Goal: Task Accomplishment & Management: Use online tool/utility

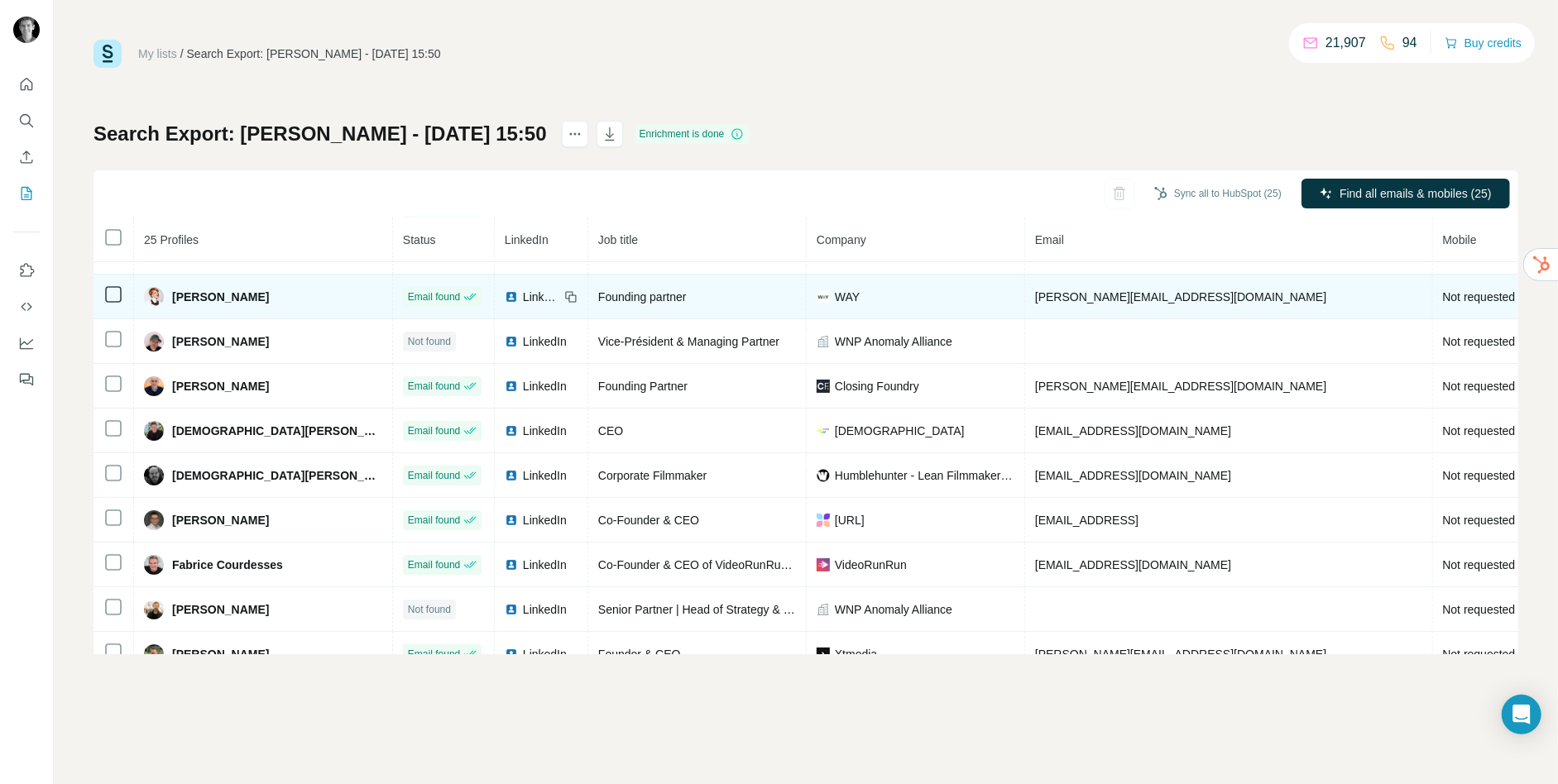
scroll to position [493, 0]
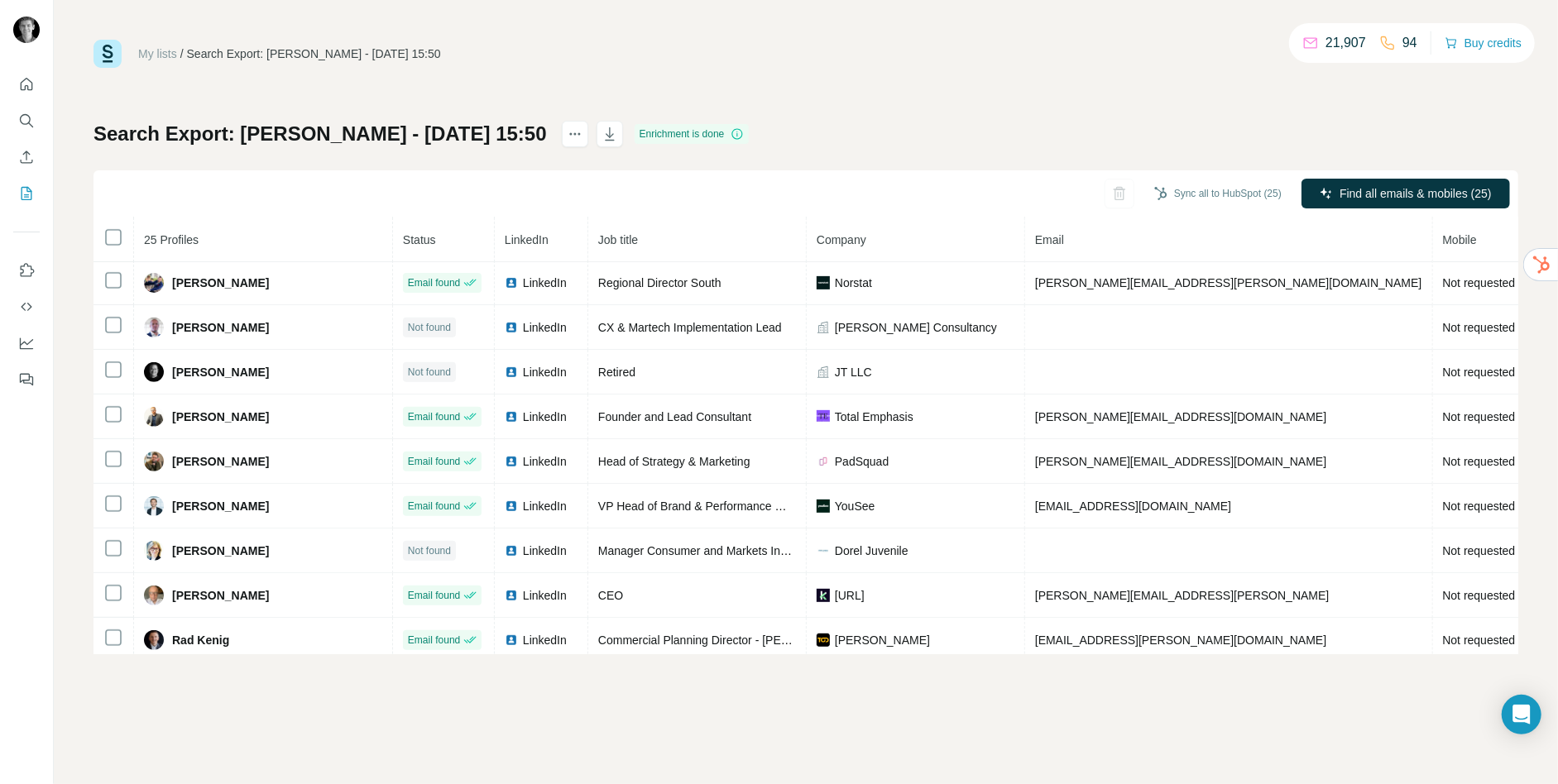
drag, startPoint x: 560, startPoint y: 141, endPoint x: 660, endPoint y: 24, distance: 153.9
click at [660, 24] on div "My lists / Search Export: Jack Bacon - 20/08/2025 15:50 21,907 94 Buy credits S…" at bounding box center [806, 392] width 1505 height 784
click at [716, 54] on div "My lists / Search Export: Jack Bacon - 20/08/2025 15:50 21,907 94 Buy credits" at bounding box center [806, 53] width 1425 height 28
click at [987, 176] on div "Sync all to HubSpot (25) Find all emails & mobiles (25)" at bounding box center [806, 194] width 1425 height 47
click at [618, 81] on div "My lists / Search Export: Jack Bacon - 20/08/2025 15:50 21,907 94 Buy credits S…" at bounding box center [806, 347] width 1425 height 615
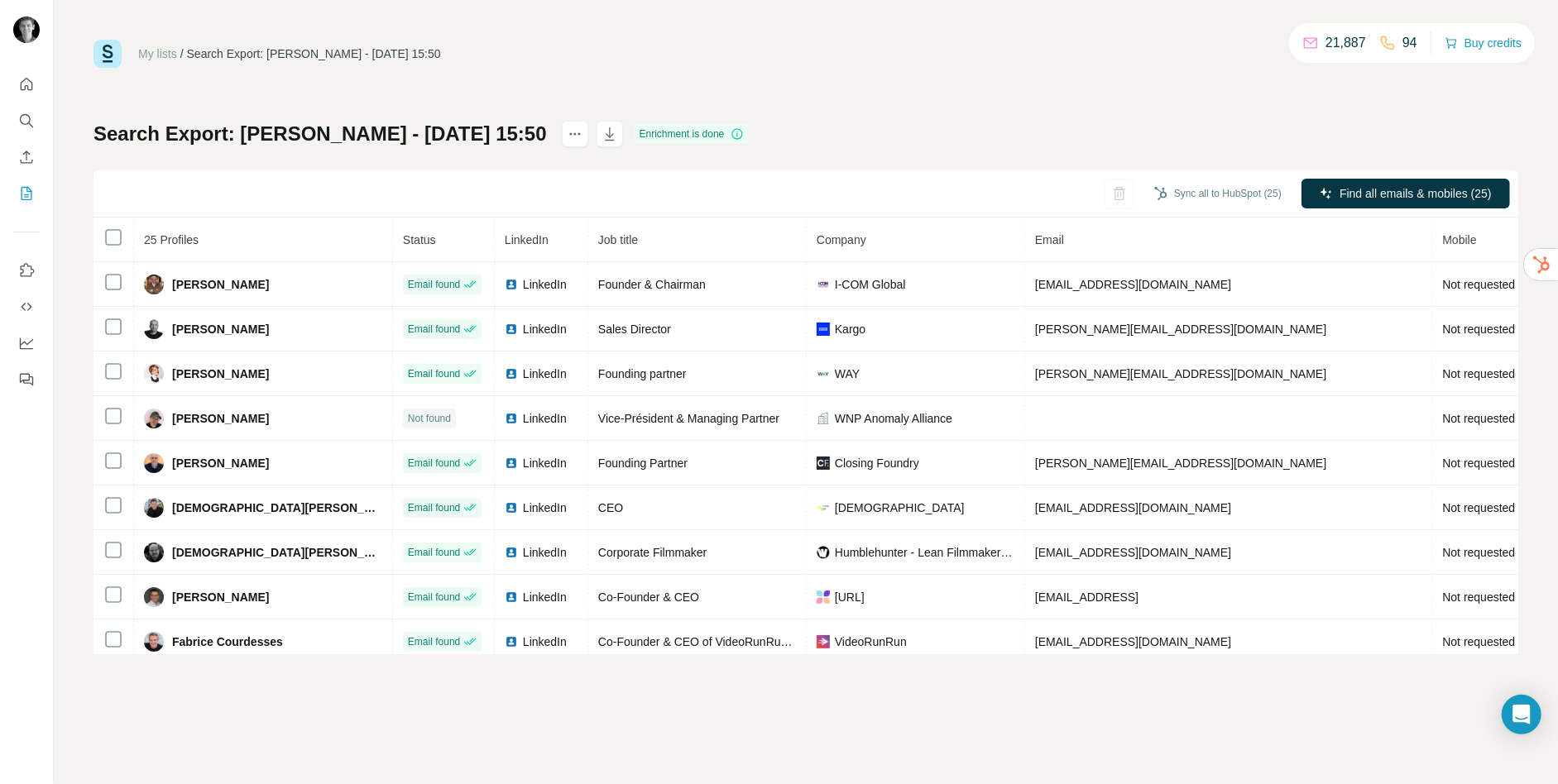
click at [1035, 142] on div "Search Export: Jack Bacon - 20/08/2025 15:50 Enrichment is done Sync all to Hub…" at bounding box center [806, 388] width 1425 height 534
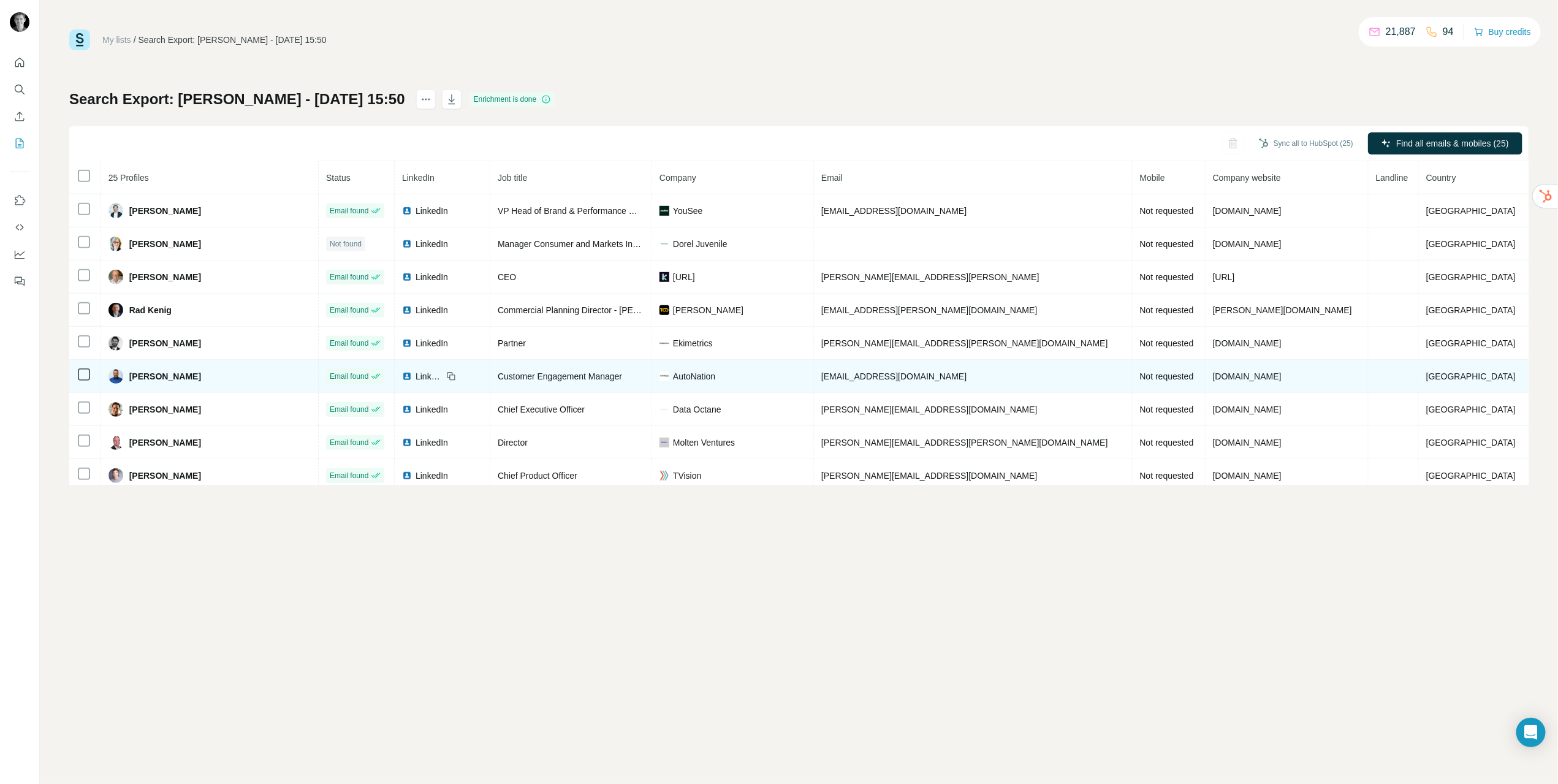
scroll to position [529, 0]
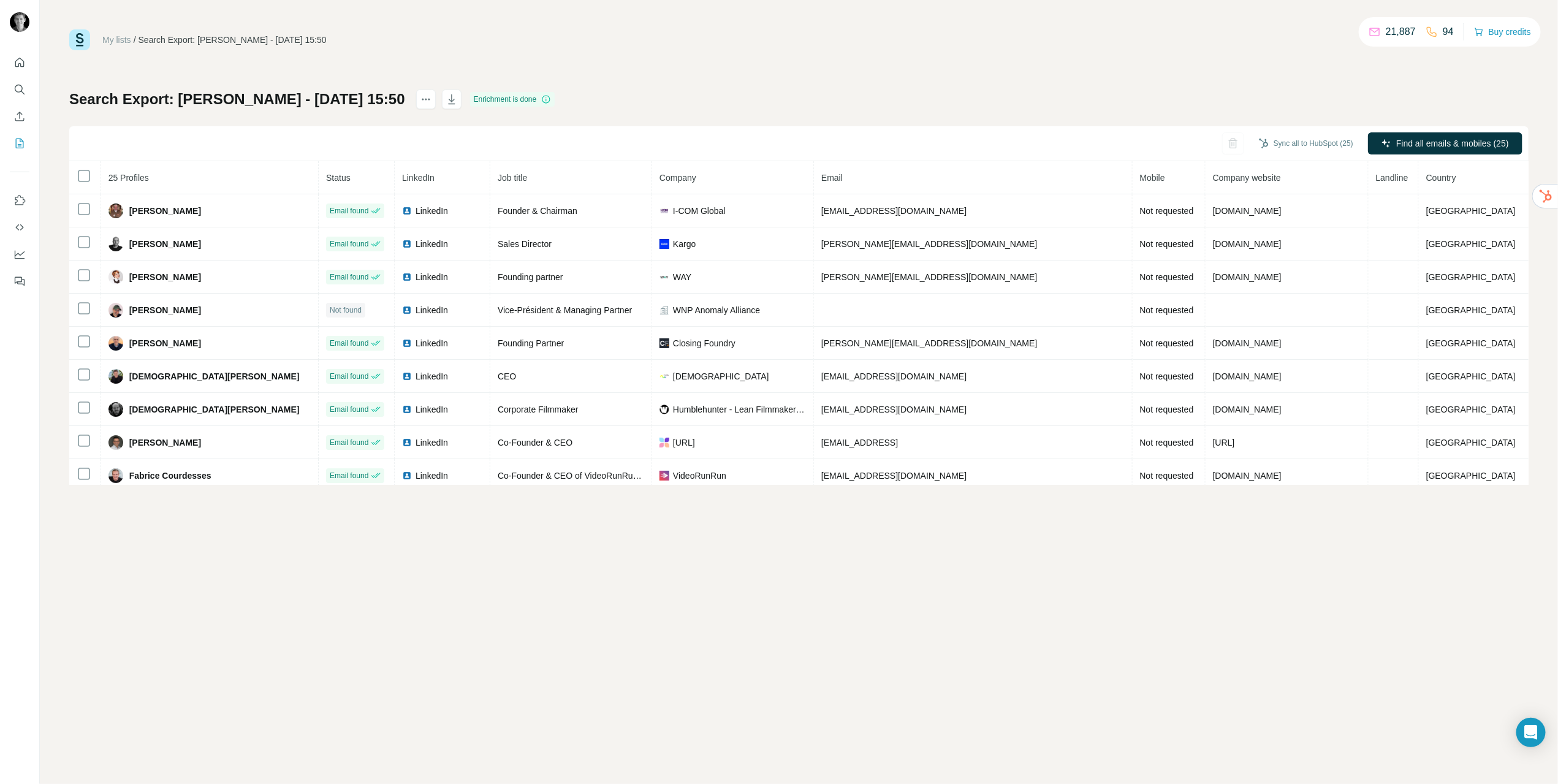
click at [8, 67] on div at bounding box center [20, 168] width 39 height 248
click at [16, 67] on icon "Quick start" at bounding box center [19, 62] width 12 height 12
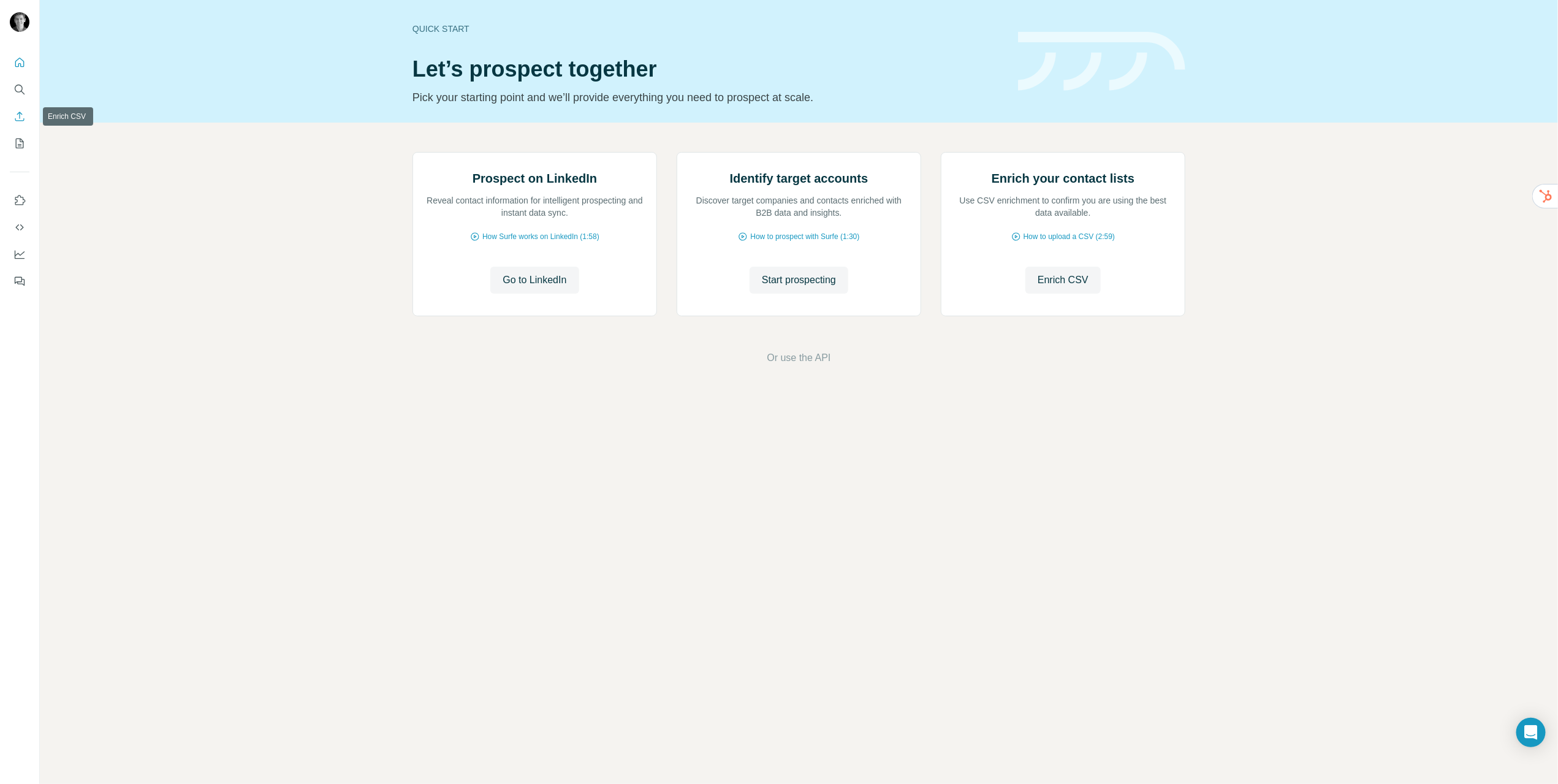
click at [22, 120] on icon "Enrich CSV" at bounding box center [20, 116] width 9 height 9
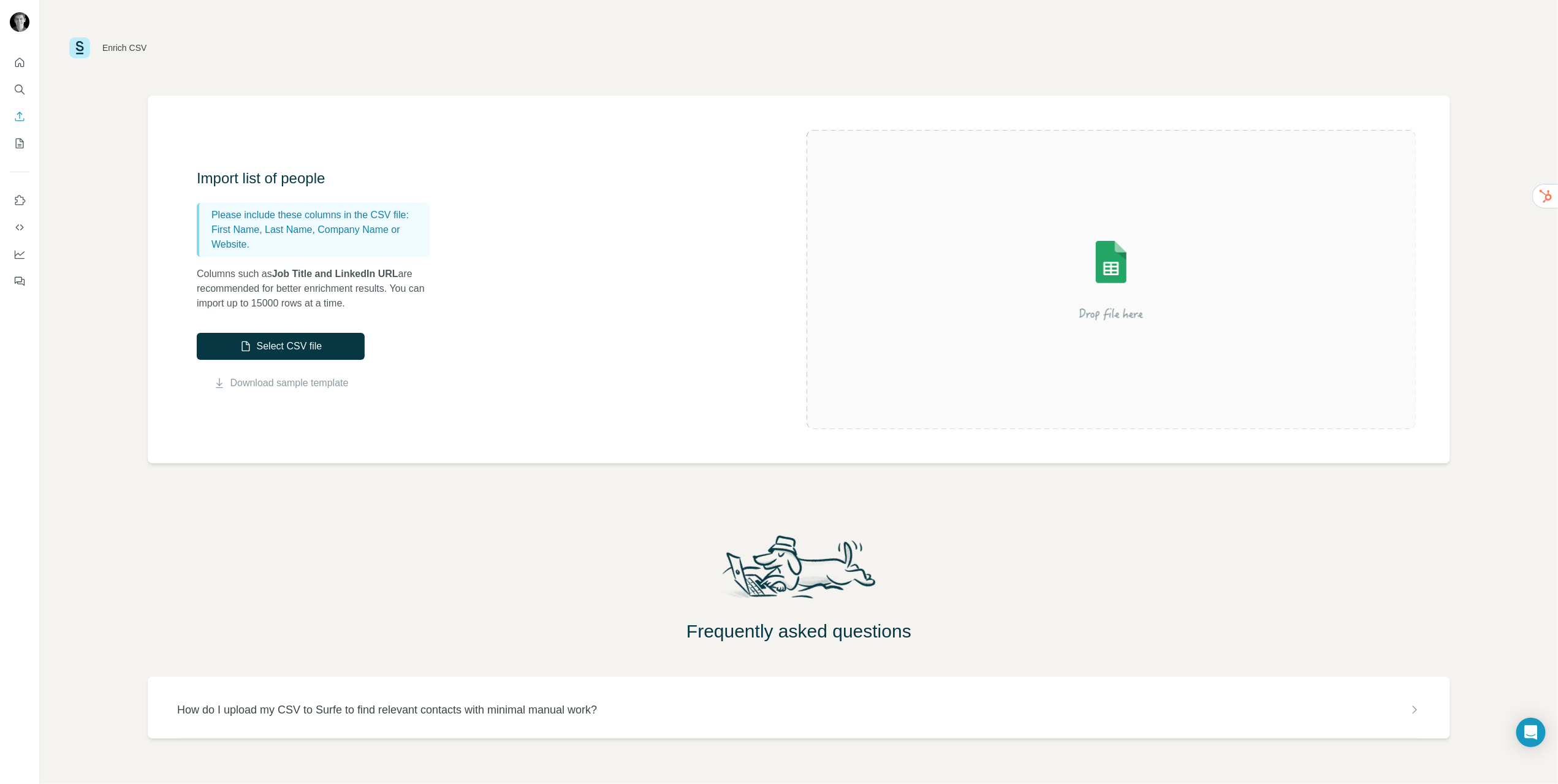
scroll to position [26, 0]
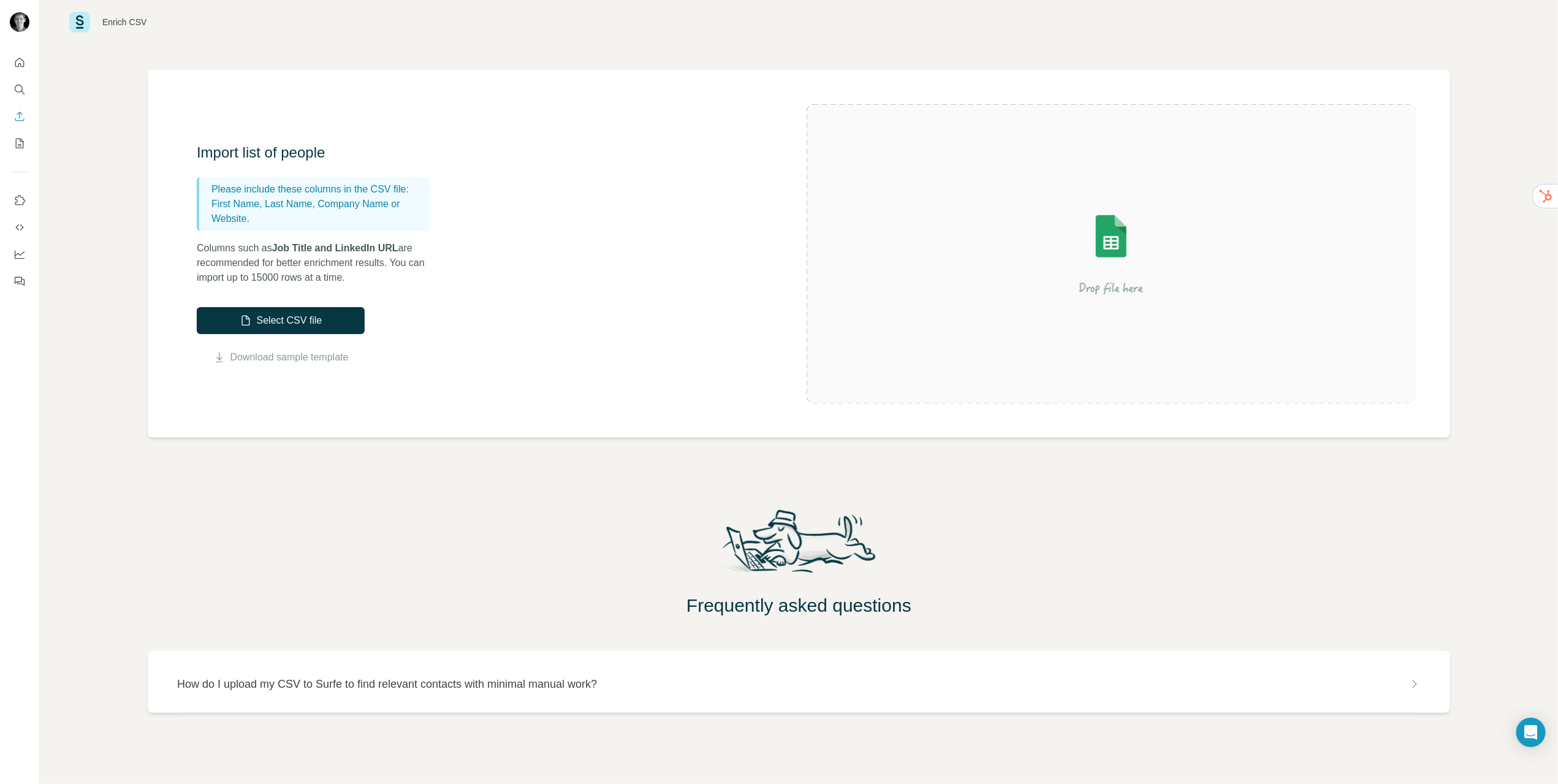
click at [21, 62] on icon "Quick start" at bounding box center [19, 62] width 12 height 12
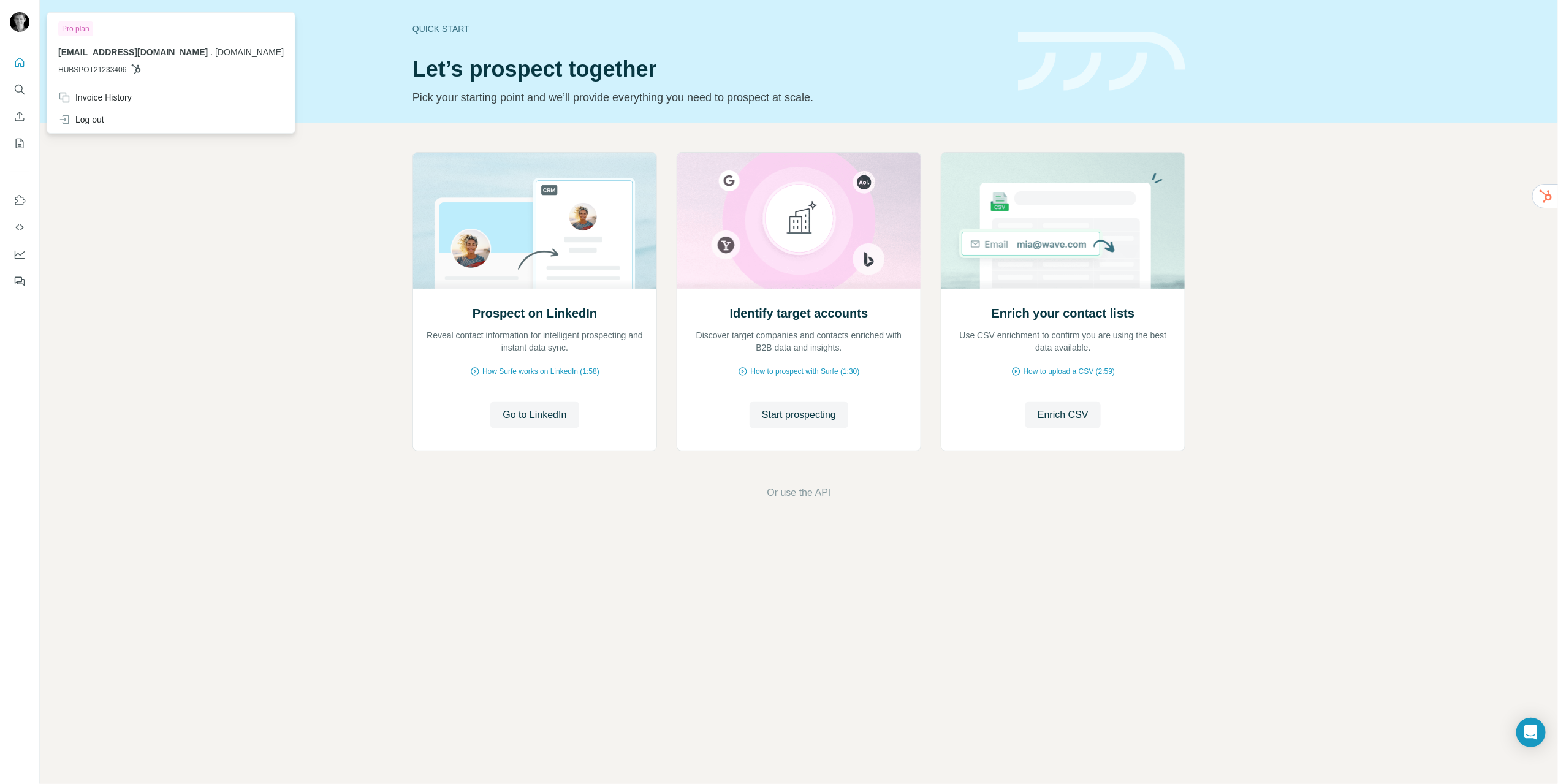
click at [22, 20] on img at bounding box center [19, 22] width 20 height 20
click at [93, 60] on div "jb@adelaidemetrics.com . adelaidemetrics.com HUBSPOT21233406" at bounding box center [171, 60] width 226 height 29
click at [577, 132] on div "Prospect on LinkedIn Reveal contact information for intelligent prospecting and…" at bounding box center [799, 326] width 1518 height 407
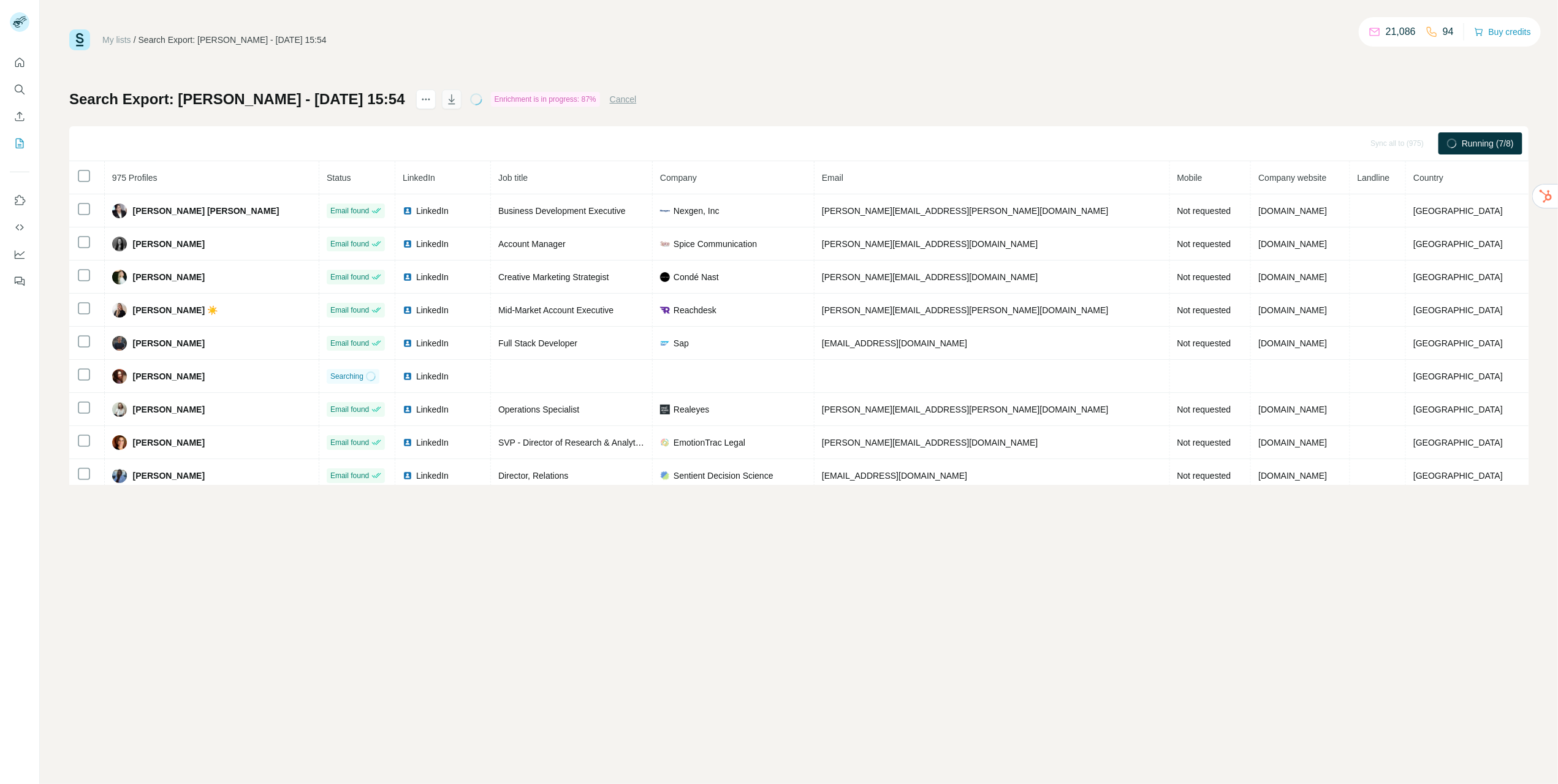
click at [447, 97] on button "button" at bounding box center [451, 99] width 20 height 20
